Goal: Task Accomplishment & Management: Complete application form

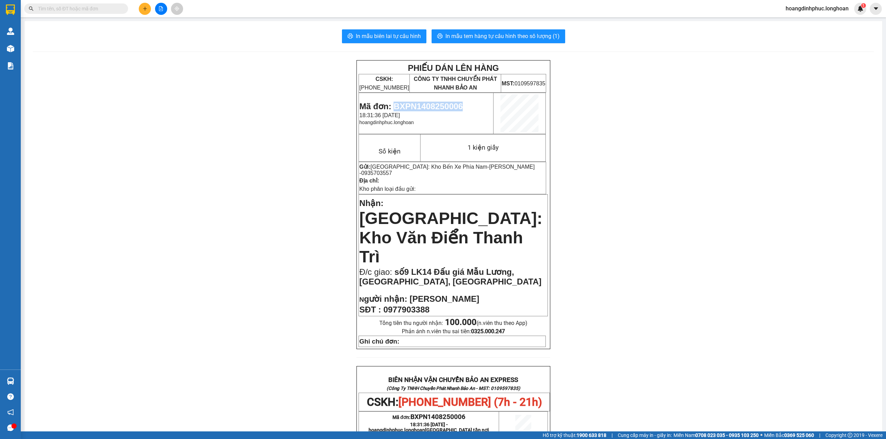
click at [147, 10] on icon "plus" at bounding box center [145, 8] width 5 height 5
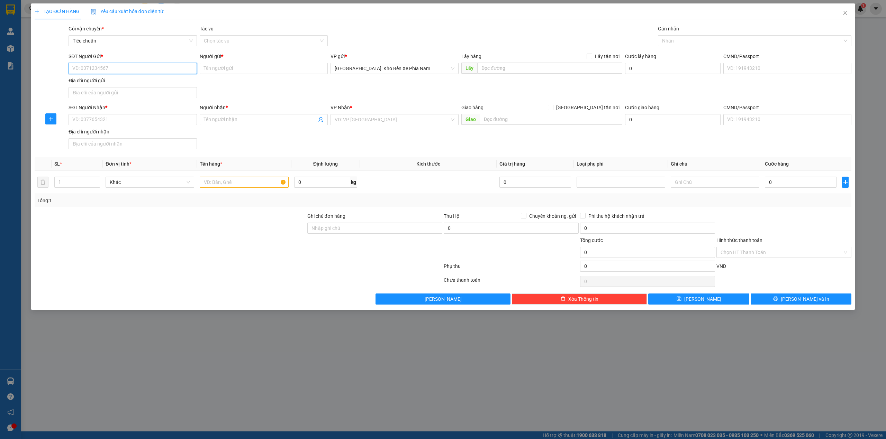
paste input "0972152220"
type input "0972152220"
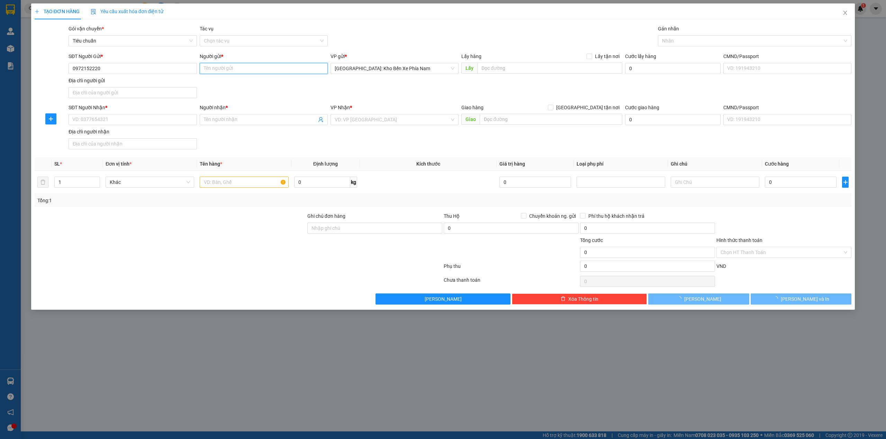
click at [236, 72] on input "Người gửi *" at bounding box center [264, 68] width 128 height 11
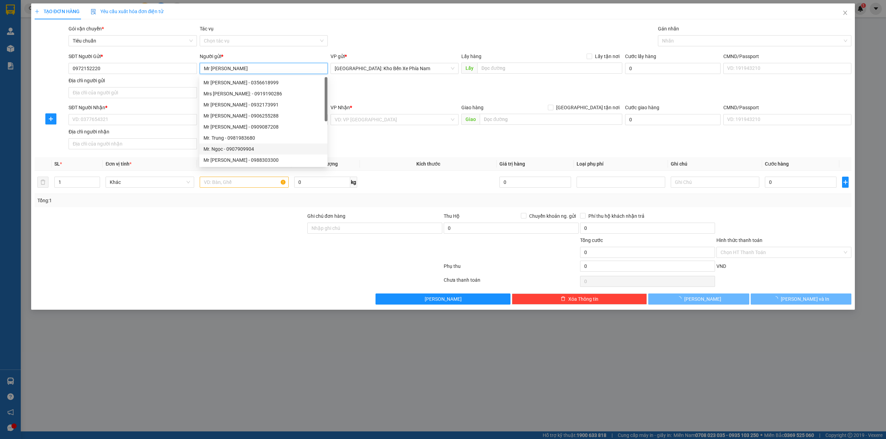
type input "Mr [PERSON_NAME]"
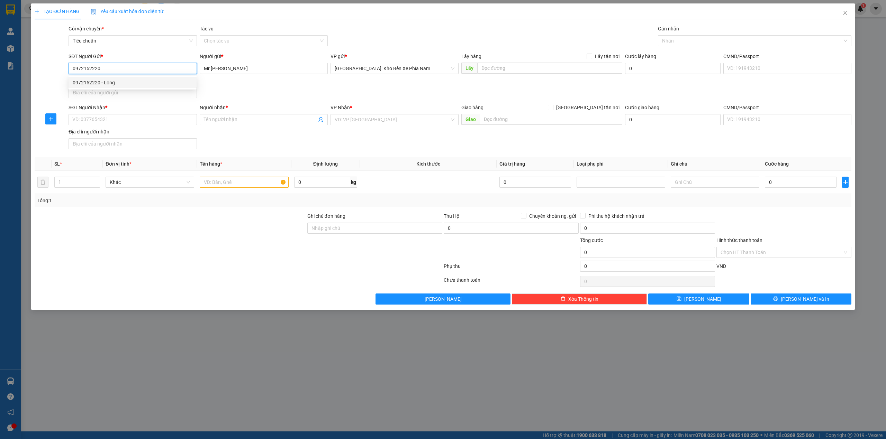
drag, startPoint x: 94, startPoint y: 67, endPoint x: 63, endPoint y: 67, distance: 31.8
click at [63, 67] on div "SĐT Người Gửi * 0972152220 Người gửi * Mr [PERSON_NAME] VP gửi * [GEOGRAPHIC_DA…" at bounding box center [443, 77] width 818 height 48
click at [110, 123] on input "SĐT Người Nhận *" at bounding box center [132, 119] width 128 height 11
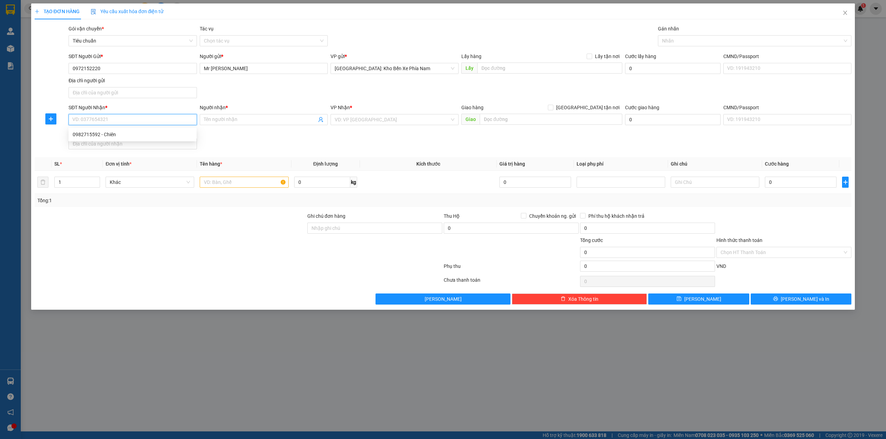
paste input "0972152220"
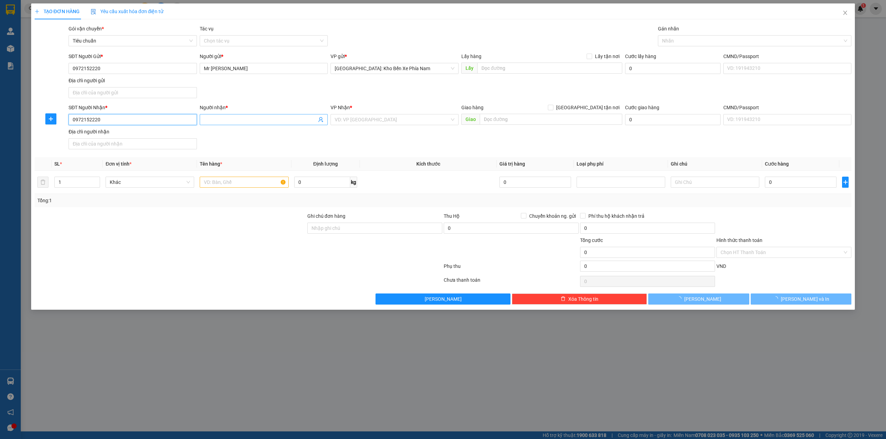
type input "0972152220"
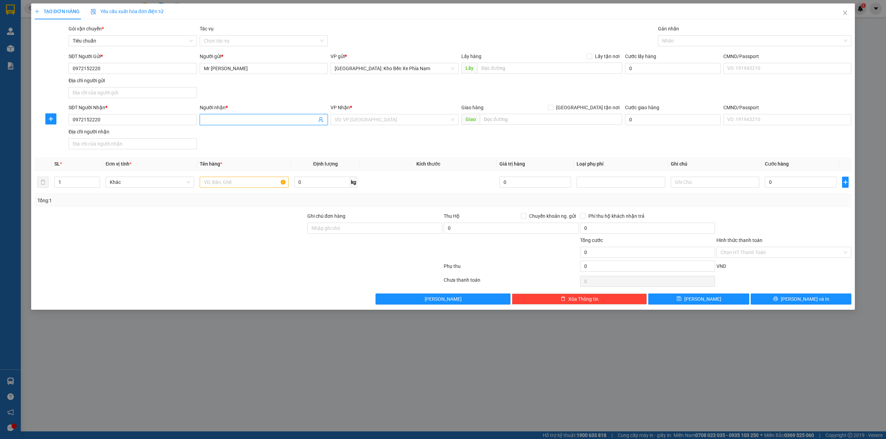
click at [221, 120] on input "Người nhận *" at bounding box center [260, 120] width 113 height 8
click at [233, 125] on span at bounding box center [264, 119] width 128 height 11
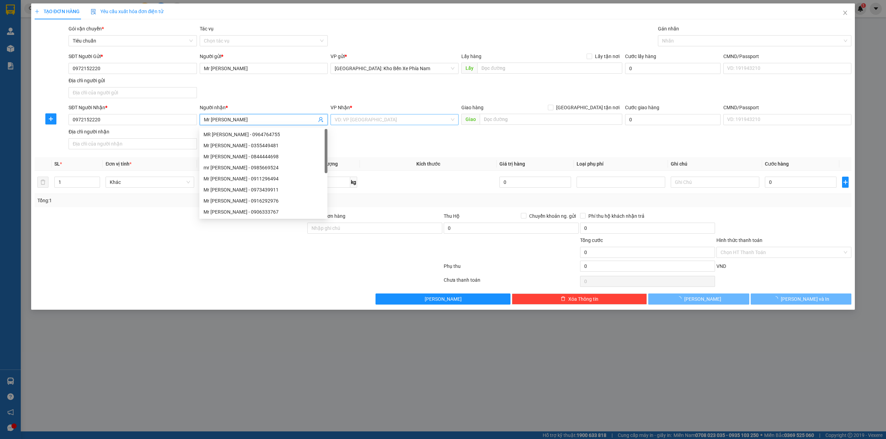
type input "Mr [PERSON_NAME]"
click at [421, 124] on input "search" at bounding box center [392, 120] width 115 height 10
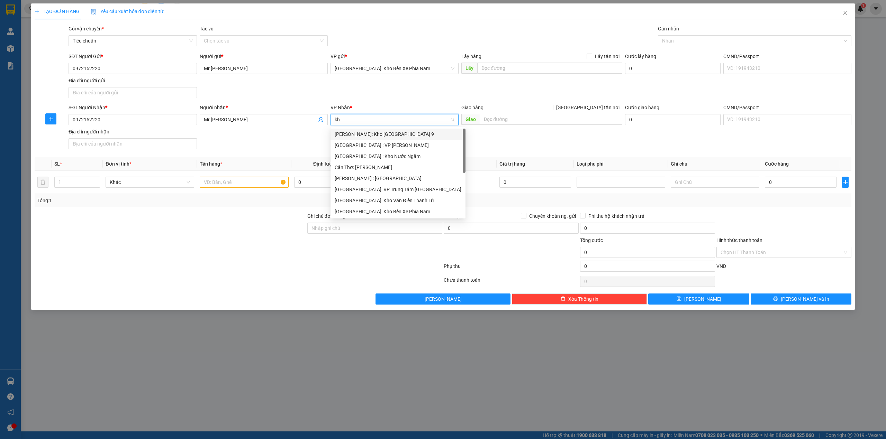
type input "kho"
click at [370, 161] on div "Cần Thơ: [PERSON_NAME]" at bounding box center [394, 156] width 128 height 11
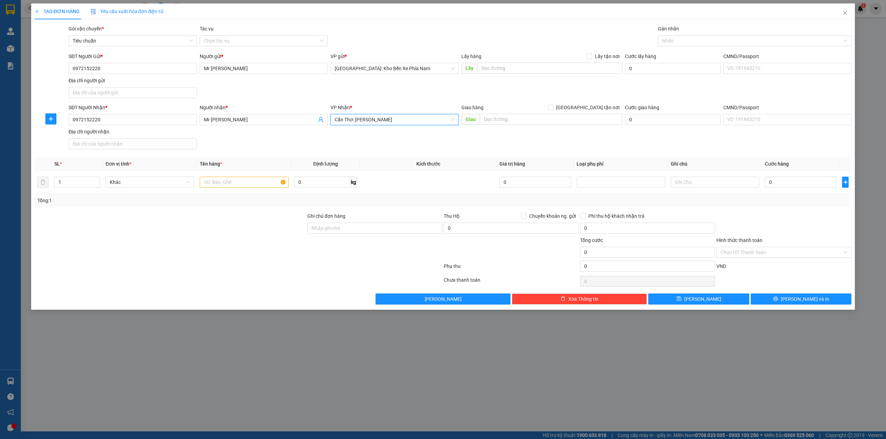
click at [374, 118] on span "Cần Thơ: [PERSON_NAME]" at bounding box center [395, 120] width 120 height 10
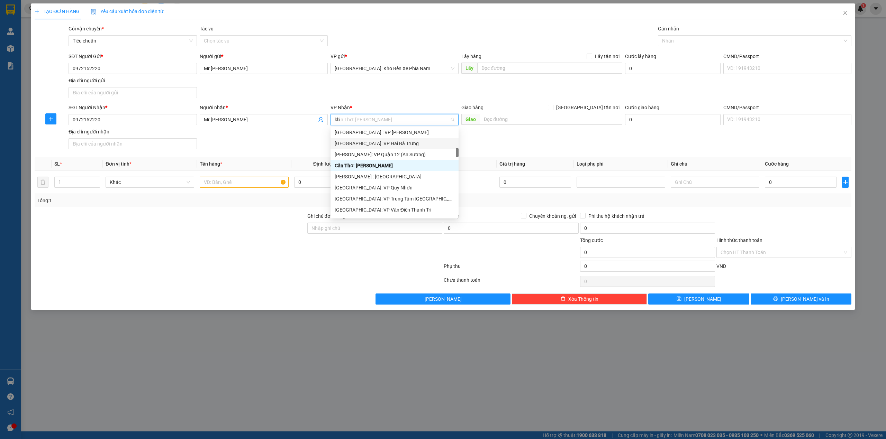
scroll to position [11, 0]
type input "kho"
click at [391, 166] on div "[PERSON_NAME] : [GEOGRAPHIC_DATA]" at bounding box center [395, 168] width 120 height 8
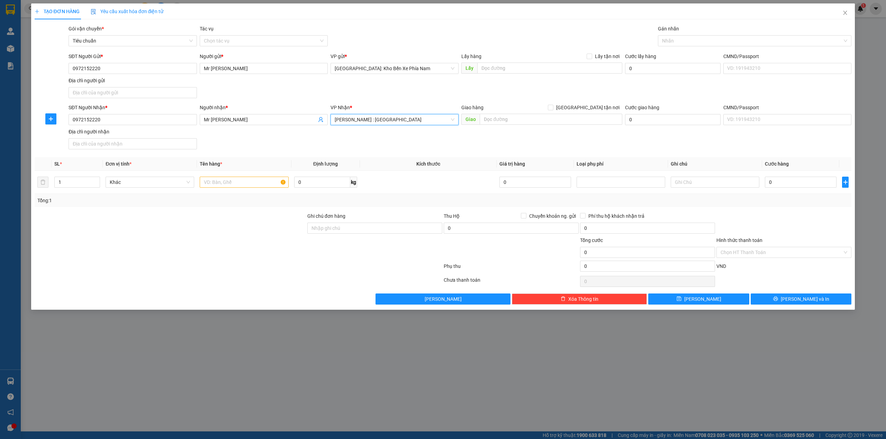
click at [289, 93] on div "SĐT Người Gửi * 0972152220 Người gửi * Mr [PERSON_NAME] VP gửi * [GEOGRAPHIC_DA…" at bounding box center [459, 77] width 785 height 48
drag, startPoint x: 506, startPoint y: 130, endPoint x: 514, endPoint y: 122, distance: 11.0
click at [511, 125] on div "SĐT Người Nhận * 0972152220 Người nhận * Mr [PERSON_NAME] VP Nhận * [GEOGRAPHIC…" at bounding box center [459, 128] width 785 height 48
click at [514, 122] on input "text" at bounding box center [550, 119] width 143 height 11
paste input ": Hoa Ngữ JEC, [GEOGRAPHIC_DATA], [GEOGRAPHIC_DATA], [GEOGRAPHIC_DATA], [GEOGRA…"
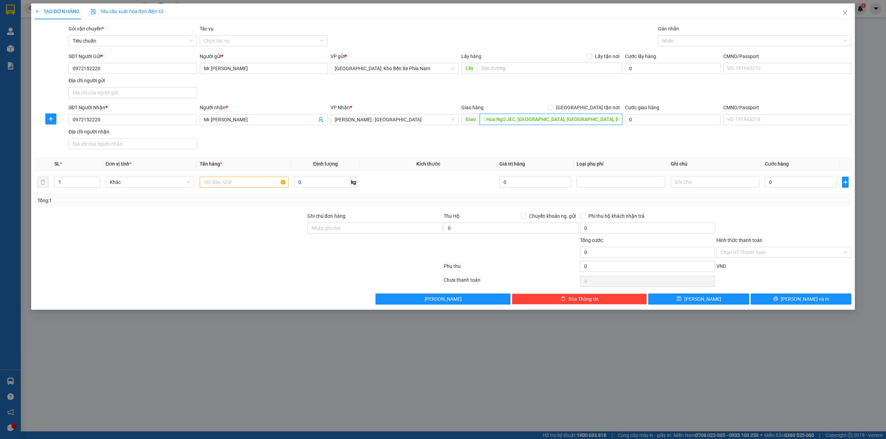
scroll to position [0, 89]
type input ": Hoa Ngữ JEC, [GEOGRAPHIC_DATA], [GEOGRAPHIC_DATA], [GEOGRAPHIC_DATA], [GEOGRA…"
click at [589, 114] on div "Giao hàng [GEOGRAPHIC_DATA] tận nơi" at bounding box center [541, 109] width 161 height 10
click at [552, 110] on input "[GEOGRAPHIC_DATA] tận nơi" at bounding box center [550, 107] width 5 height 5
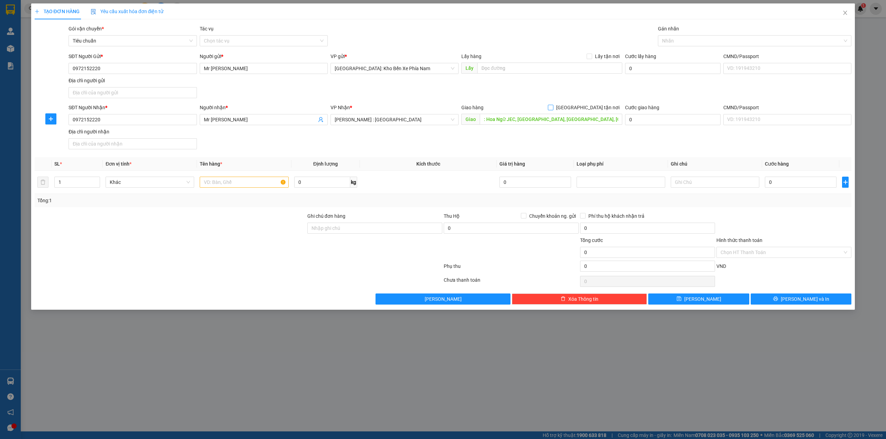
checkbox input "true"
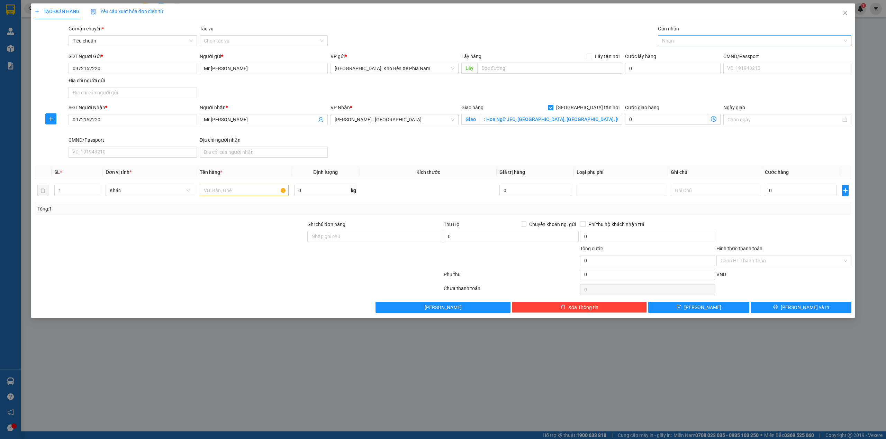
click at [724, 40] on div at bounding box center [750, 41] width 183 height 8
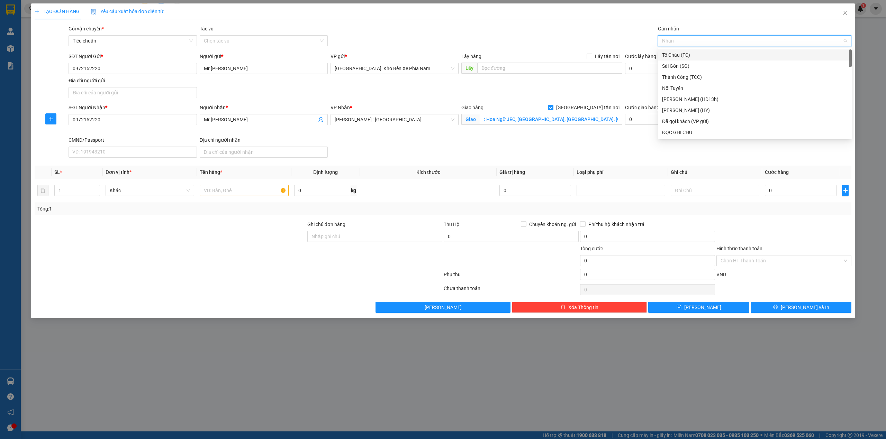
type input "g"
click at [691, 129] on div "[GEOGRAPHIC_DATA] tận nơi" at bounding box center [754, 133] width 185 height 8
click at [242, 193] on input "text" at bounding box center [244, 190] width 89 height 11
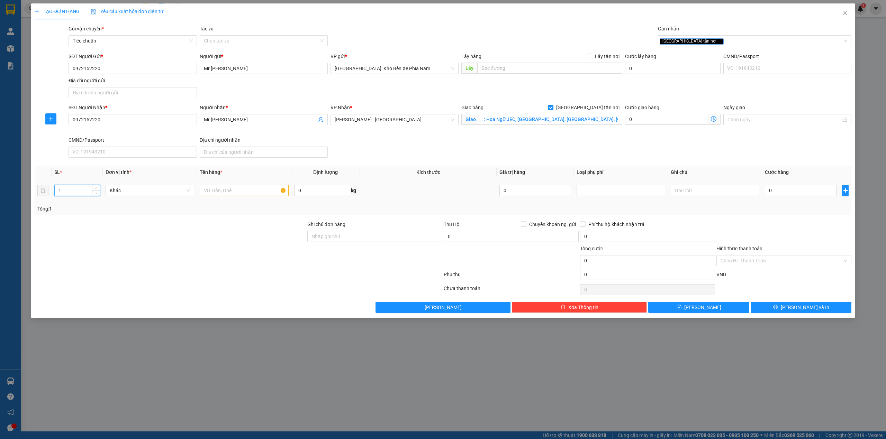
click at [47, 191] on tr "1 Khác 0 kg 0 0" at bounding box center [443, 190] width 817 height 23
type input "5"
click at [210, 192] on input "text" at bounding box center [244, 190] width 89 height 11
type input "2"
type input "5 kiện giấy hàng Than"
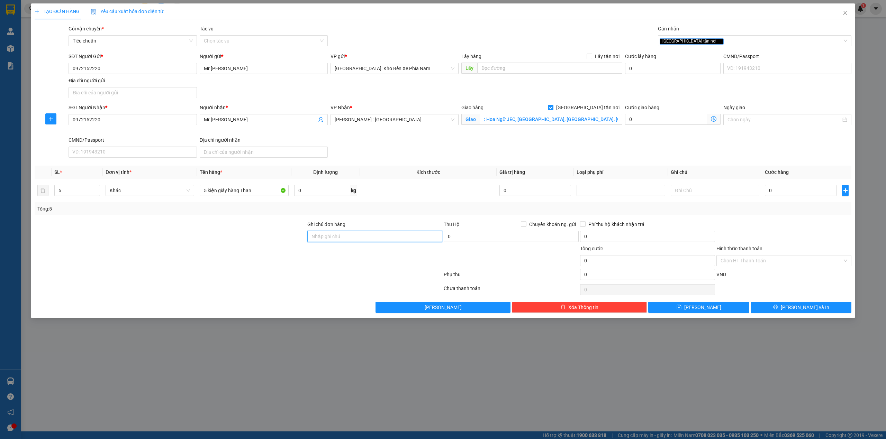
click at [341, 240] on input "Ghi chú đơn hàng" at bounding box center [374, 236] width 135 height 11
type input "dễ hư vỡ-xin nhẹ tay- hư vỡ không đền"
click at [405, 211] on div "Tổng: 5" at bounding box center [442, 209] width 811 height 8
click at [805, 190] on input "0" at bounding box center [801, 190] width 72 height 11
type input "2"
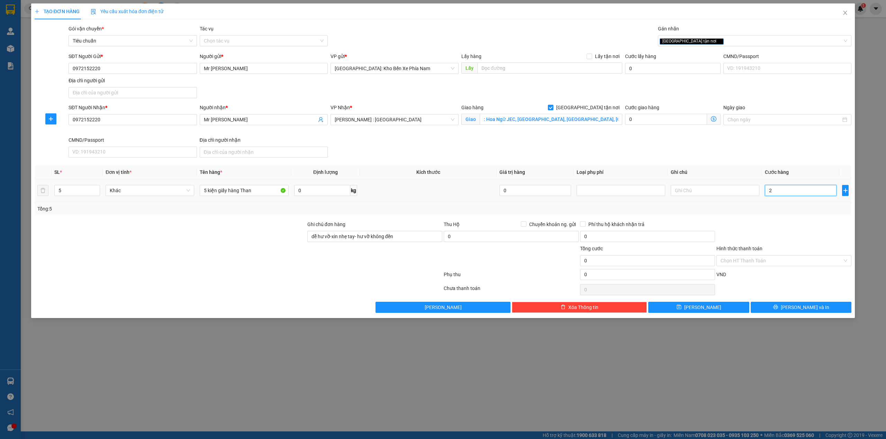
type input "2"
type input "28"
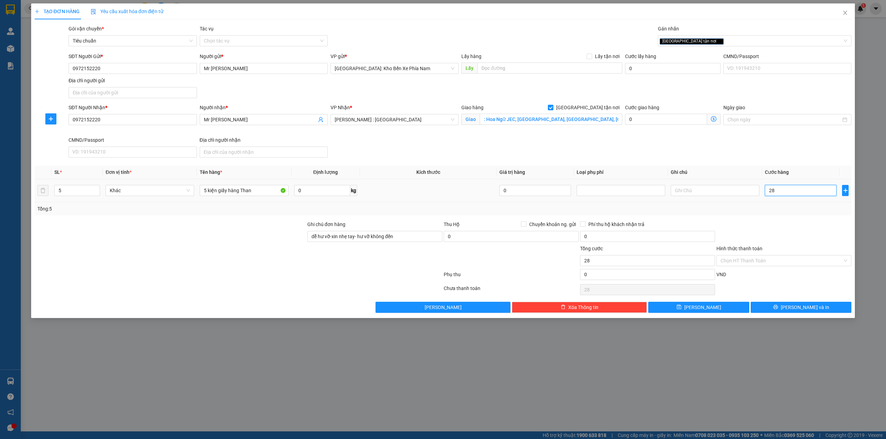
type input "280"
type input "2.800"
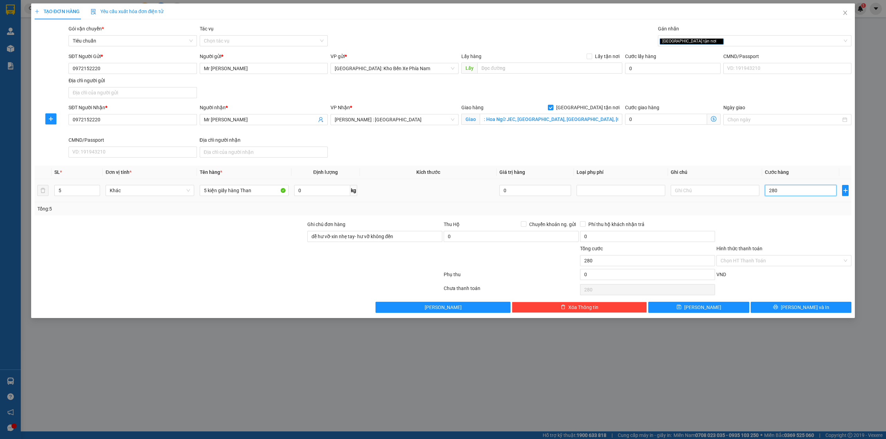
type input "2.800"
type input "28.000"
type input "280.000"
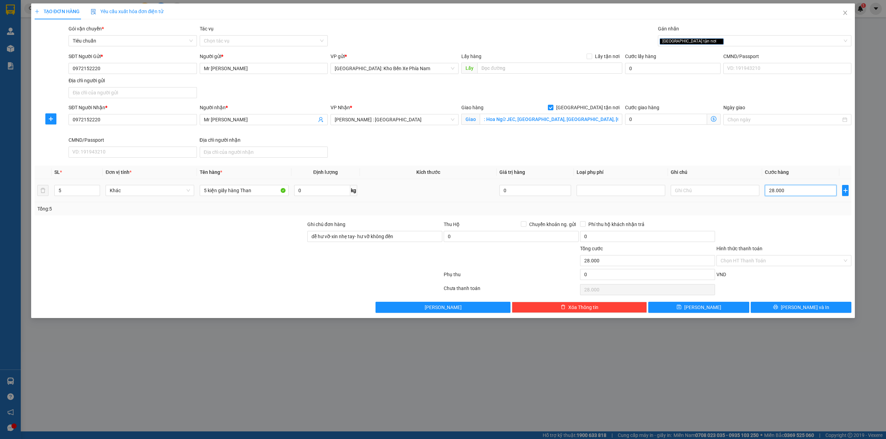
type input "280.000"
click at [609, 120] on input ": Hoa Ngữ JEC, [GEOGRAPHIC_DATA], [GEOGRAPHIC_DATA], [GEOGRAPHIC_DATA], [GEOGRA…" at bounding box center [550, 119] width 143 height 11
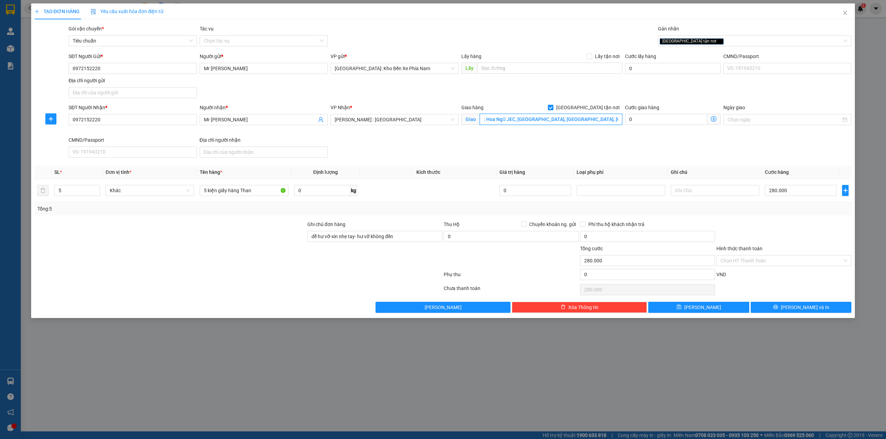
click at [609, 120] on input ": Hoa Ngữ JEC, [GEOGRAPHIC_DATA], [GEOGRAPHIC_DATA], [GEOGRAPHIC_DATA], [GEOGRA…" at bounding box center [550, 119] width 143 height 11
click at [598, 122] on input ": Hoa Ngữ JEC, [GEOGRAPHIC_DATA], [GEOGRAPHIC_DATA], [GEOGRAPHIC_DATA], [GEOGRA…" at bounding box center [550, 119] width 143 height 11
click at [779, 310] on button "[PERSON_NAME] và In" at bounding box center [800, 307] width 101 height 11
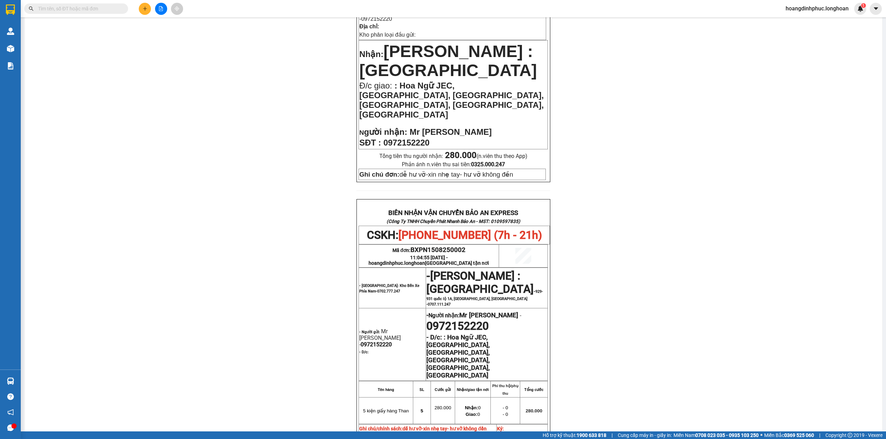
scroll to position [184, 0]
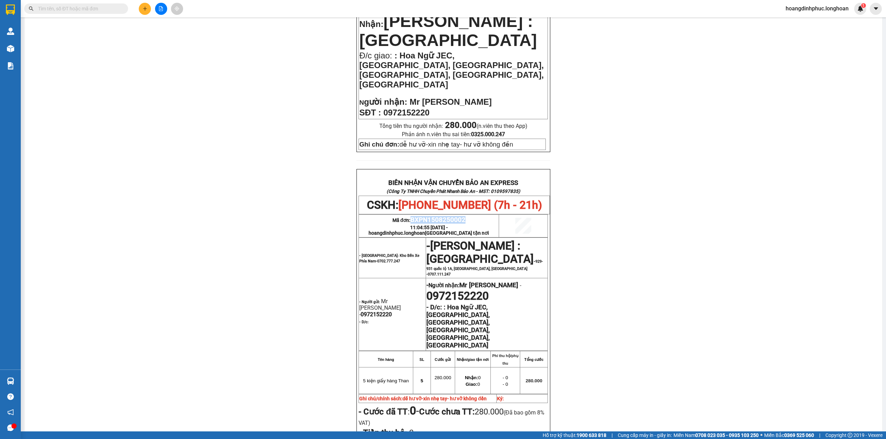
drag, startPoint x: 407, startPoint y: 211, endPoint x: 464, endPoint y: 211, distance: 57.1
click at [464, 216] on p "Mã đơn: BXPN1508250002" at bounding box center [428, 220] width 139 height 8
copy span "BXPN1508250002"
